Goal: Information Seeking & Learning: Learn about a topic

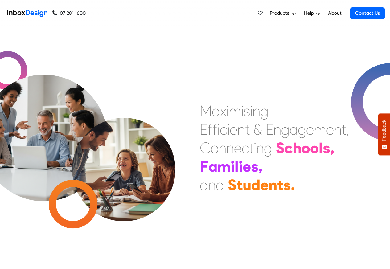
click at [283, 13] on span "Products" at bounding box center [281, 13] width 22 height 7
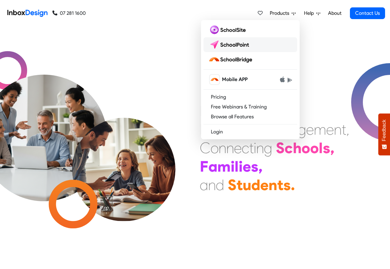
click at [237, 44] on img at bounding box center [229, 45] width 43 height 10
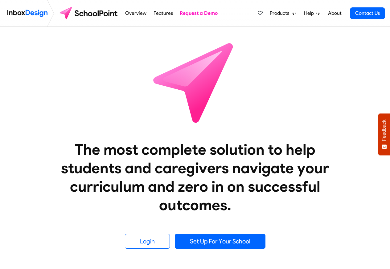
click at [286, 13] on span "Products" at bounding box center [281, 13] width 22 height 7
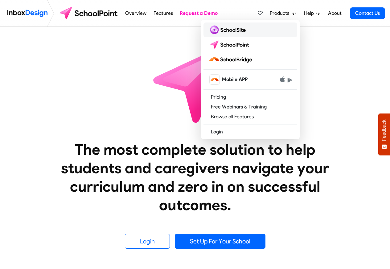
click at [227, 30] on img at bounding box center [228, 30] width 40 height 10
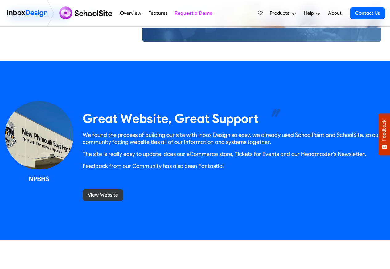
scroll to position [387, 0]
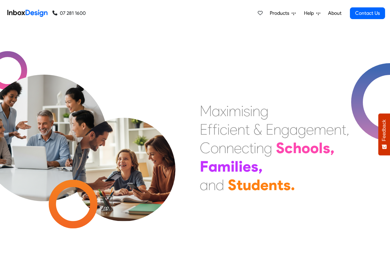
click at [288, 13] on span "Products" at bounding box center [281, 13] width 22 height 7
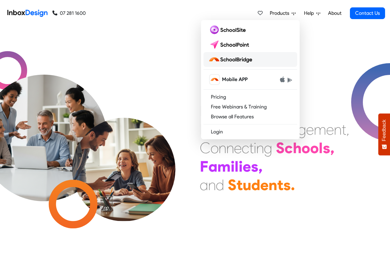
click at [227, 59] on img at bounding box center [231, 60] width 46 height 10
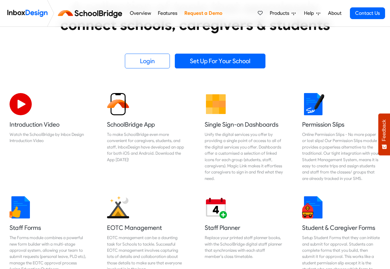
scroll to position [613, 0]
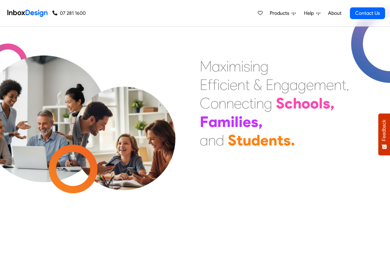
scroll to position [587, 0]
